Goal: Check status: Verify the current state of an ongoing process or item

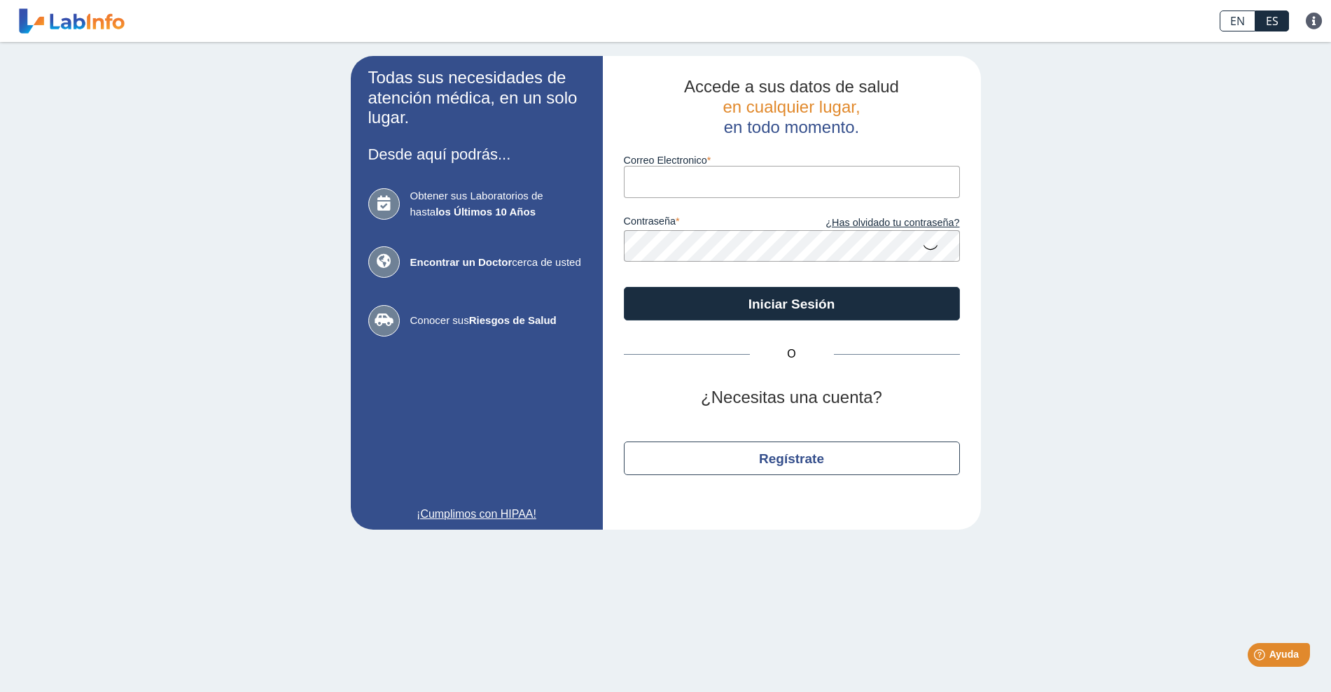
click at [672, 186] on input "Correo Electronico" at bounding box center [792, 182] width 336 height 32
type input "[PERSON_NAME][EMAIL_ADDRESS][PERSON_NAME][DOMAIN_NAME]"
drag, startPoint x: 1122, startPoint y: 409, endPoint x: 1035, endPoint y: 385, distance: 90.0
click at [1122, 409] on div "Todas sus necesidades de atención médica, en un solo lugar. Desde aquí podrás..…" at bounding box center [665, 293] width 1331 height 502
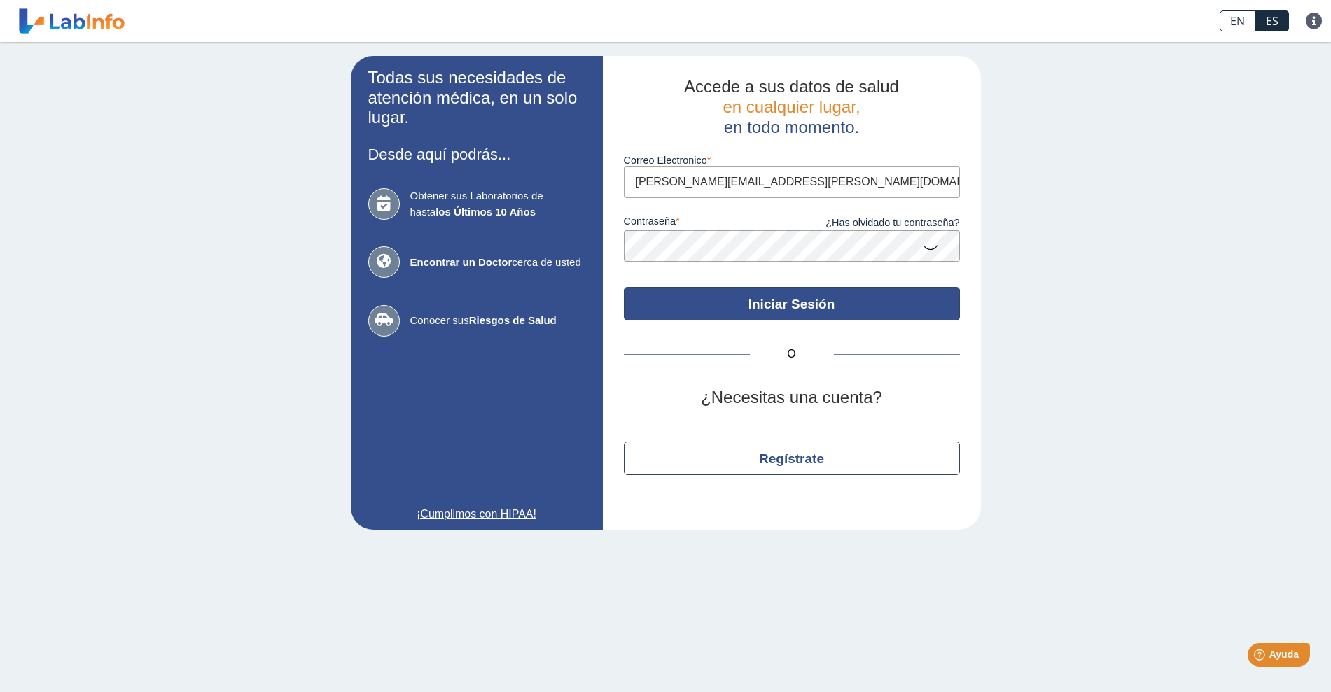
click at [768, 305] on button "Iniciar Sesión" at bounding box center [792, 304] width 336 height 34
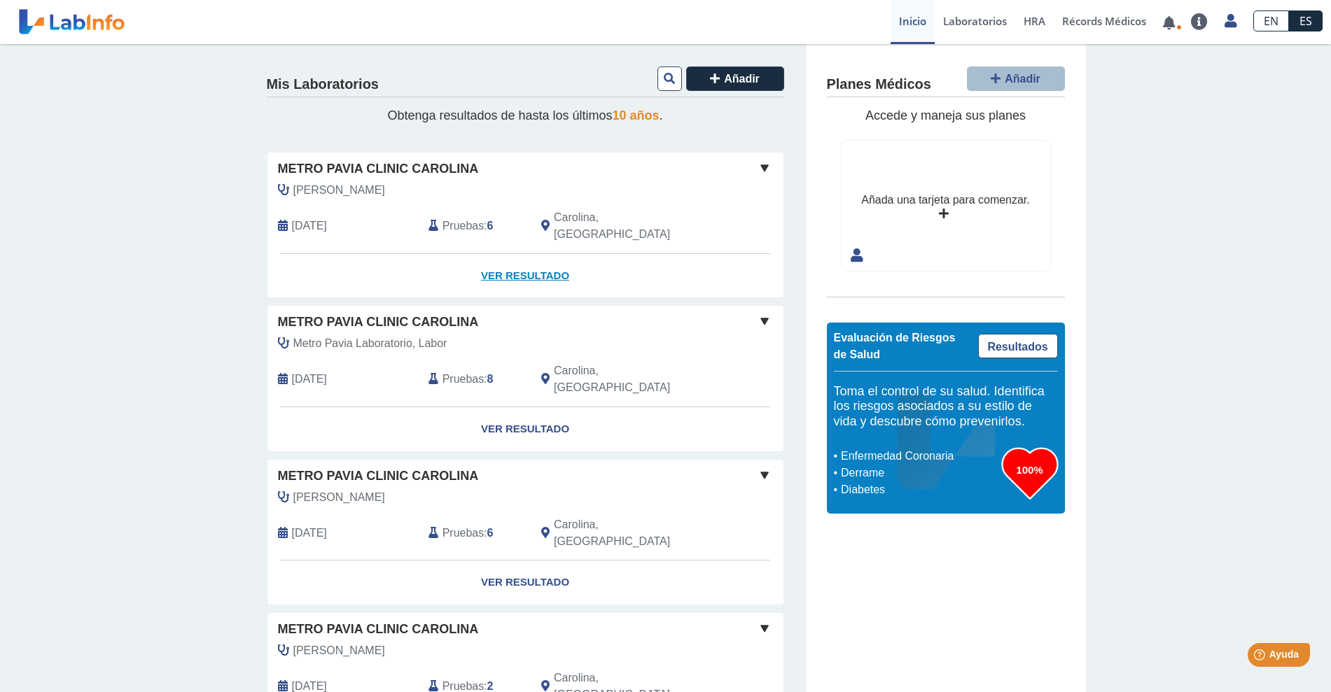
click at [519, 256] on link "Ver Resultado" at bounding box center [525, 276] width 516 height 44
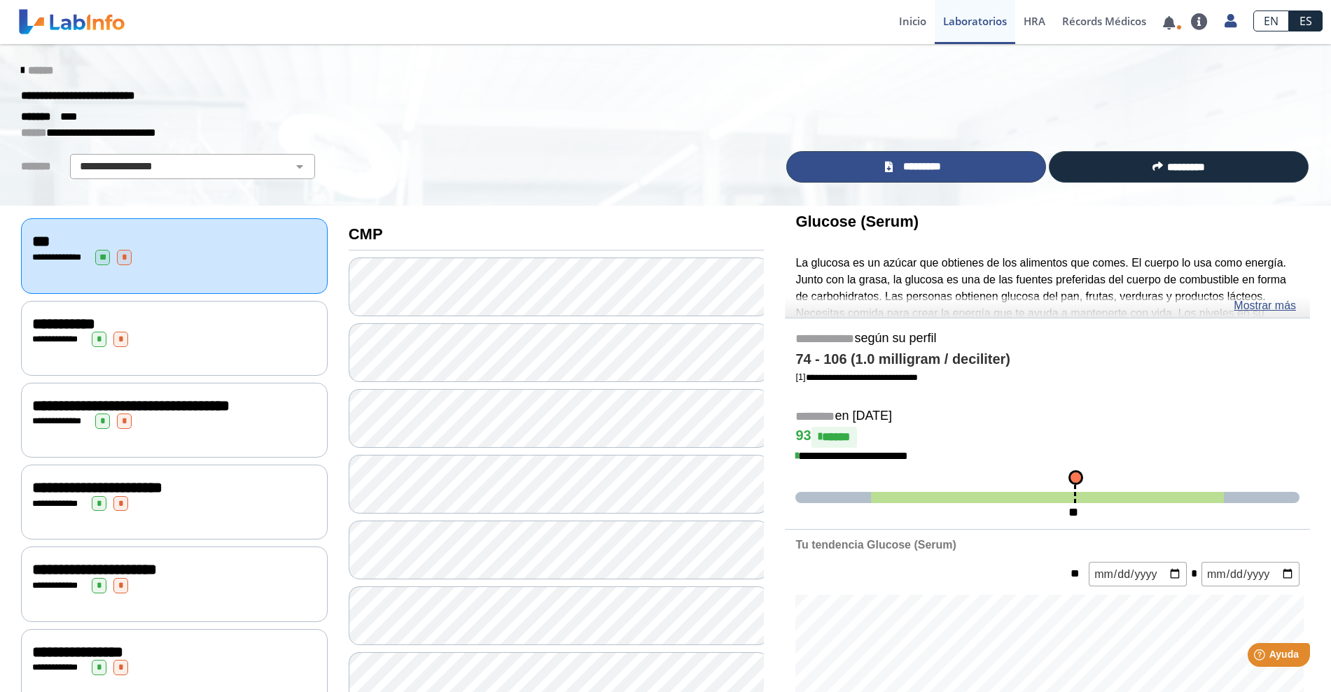
click at [897, 167] on span "*********" at bounding box center [922, 167] width 51 height 16
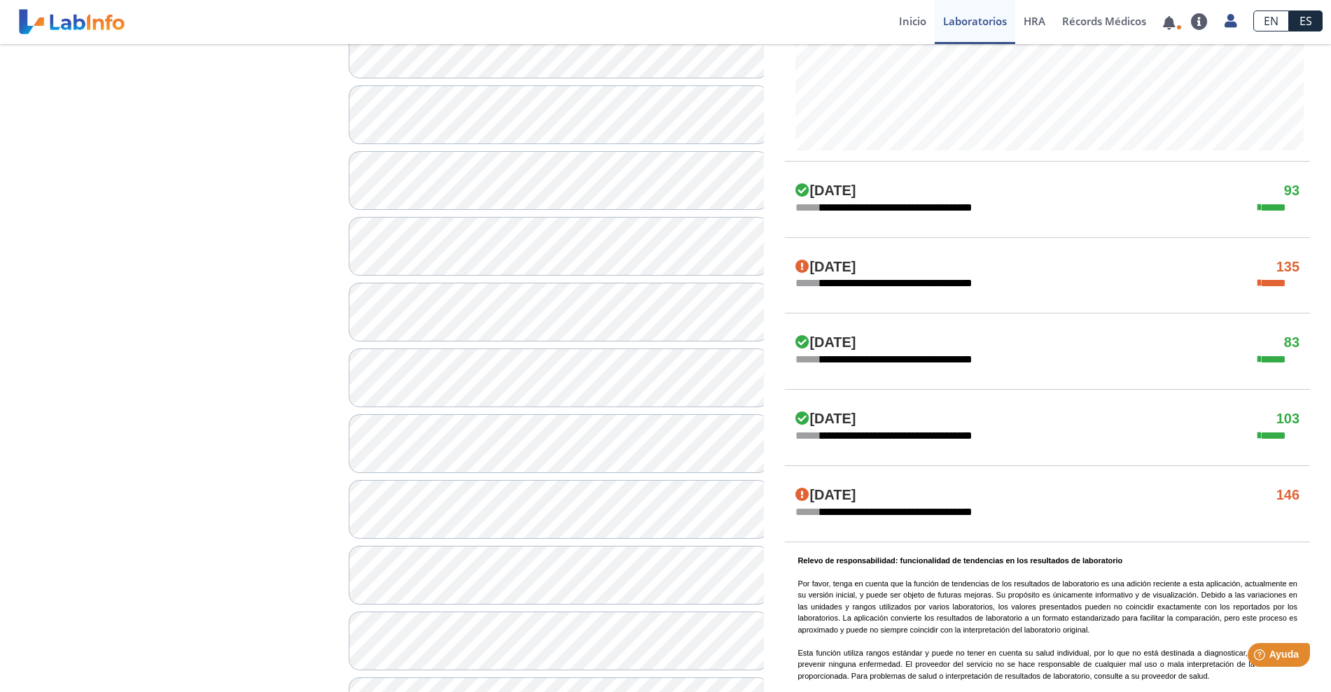
scroll to position [700, 0]
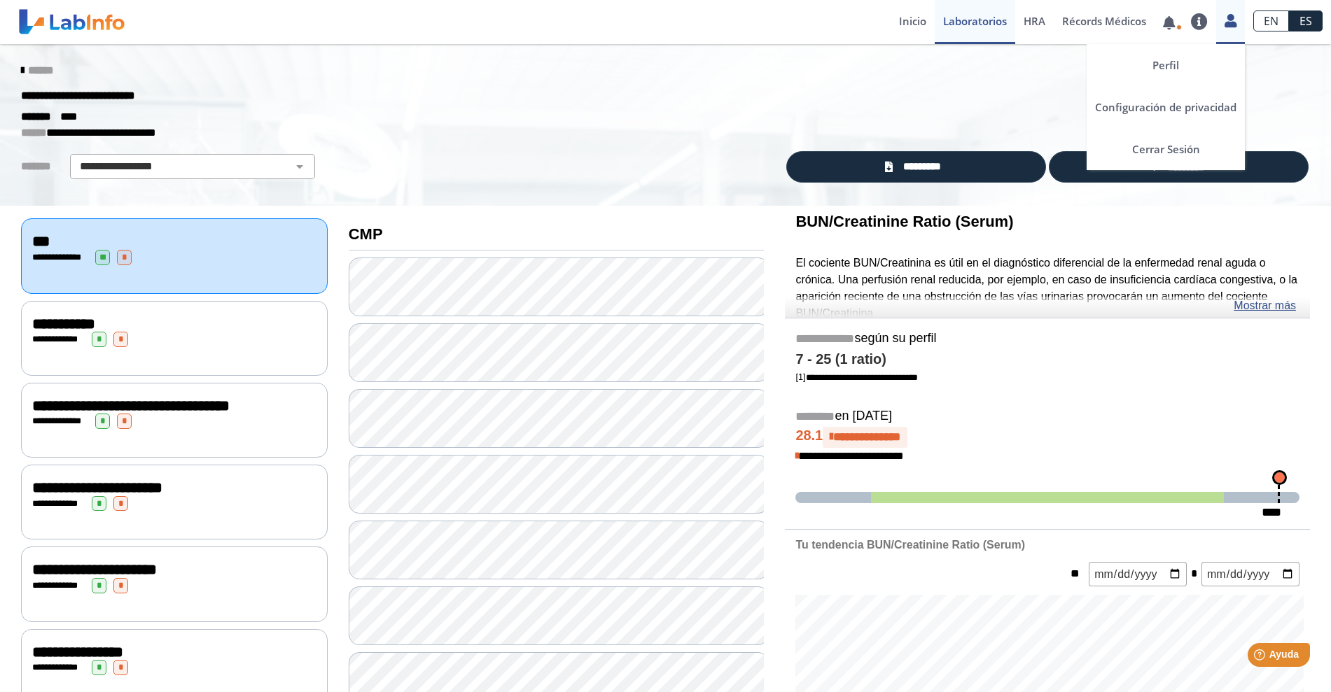
click at [1224, 15] on icon at bounding box center [1230, 20] width 12 height 11
click at [1229, 26] on icon at bounding box center [1230, 20] width 12 height 11
click at [1162, 148] on link "Cerrar Sesión" at bounding box center [1165, 149] width 158 height 42
